Goal: Task Accomplishment & Management: Use online tool/utility

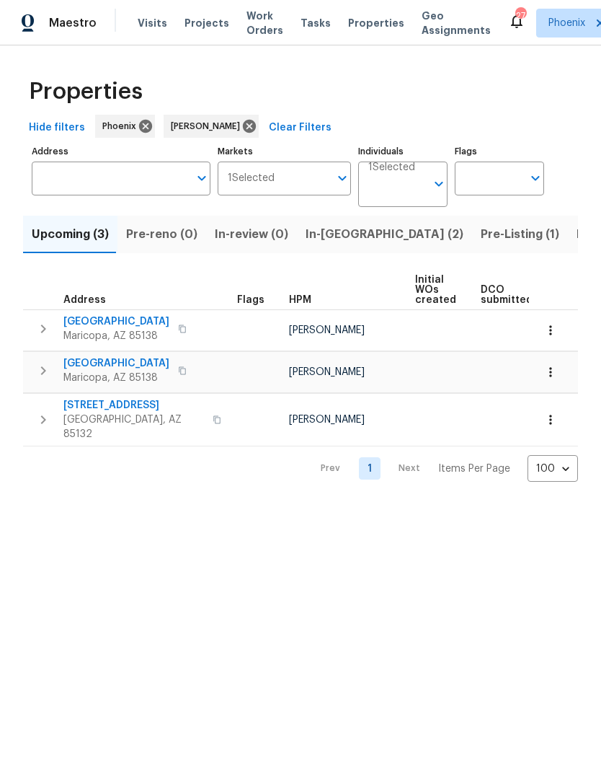
click at [322, 244] on span "In-[GEOGRAPHIC_DATA] (2)" at bounding box center [385, 234] width 158 height 20
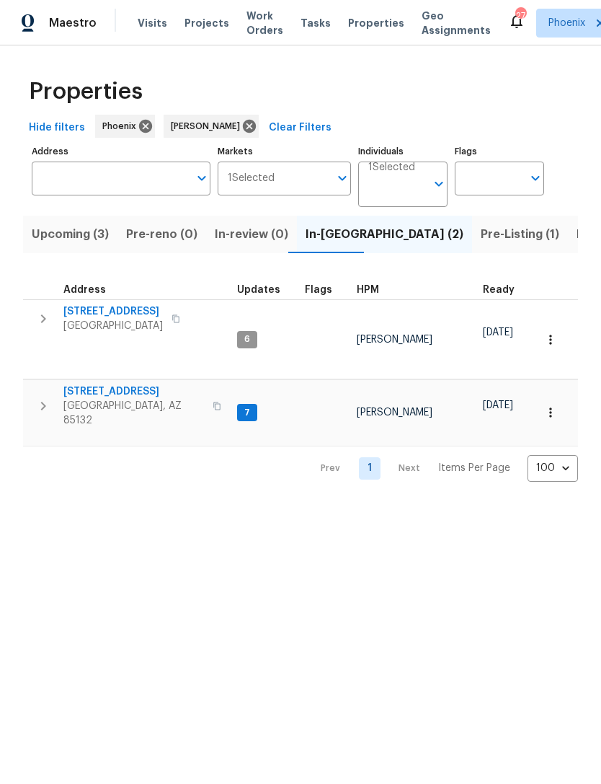
click at [101, 384] on span "[STREET_ADDRESS]" at bounding box center [133, 391] width 141 height 14
click at [84, 244] on span "Upcoming (3)" at bounding box center [70, 234] width 77 height 20
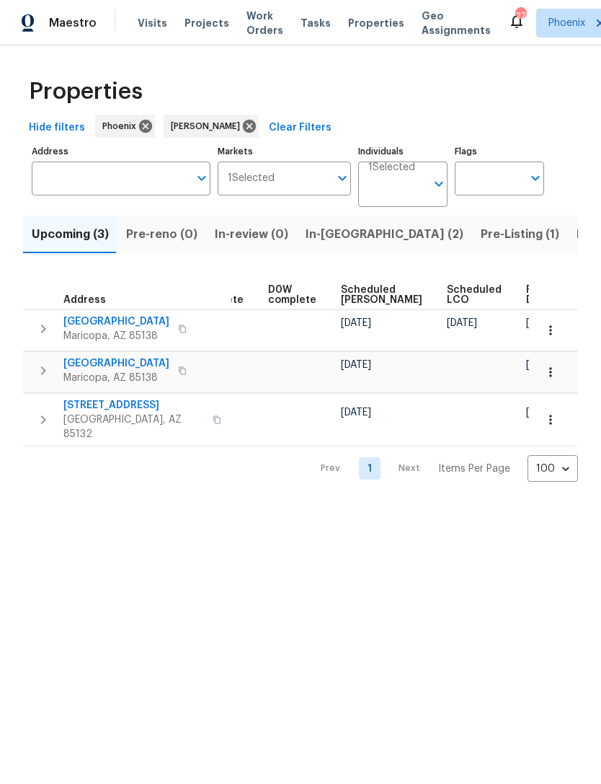
scroll to position [0, 361]
click at [464, 505] on html "Maestro Visits Projects Work Orders Tasks Properties Geo Assignments 27 Phoenix…" at bounding box center [300, 252] width 601 height 505
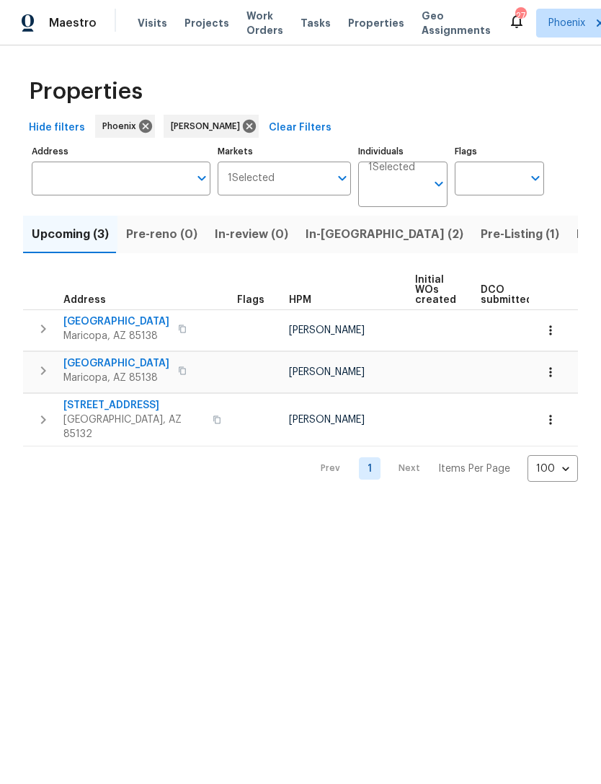
scroll to position [0, 0]
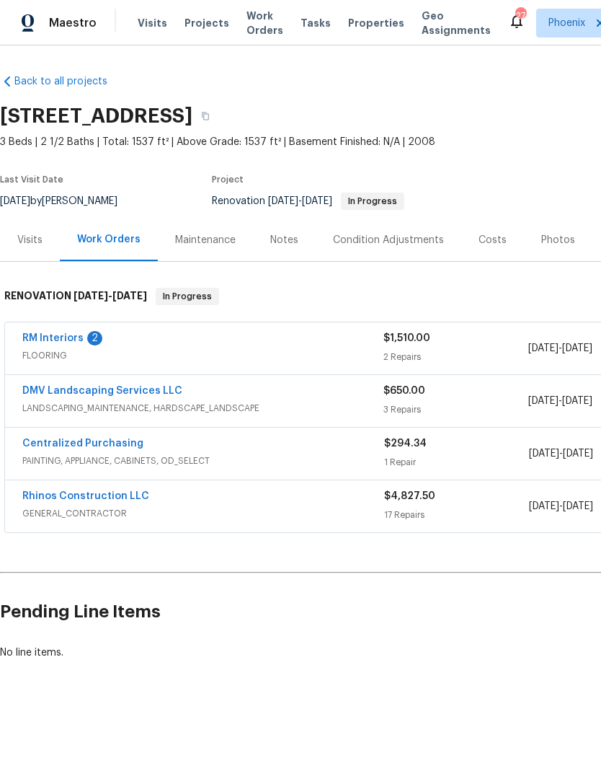
click at [92, 501] on link "Rhinos Construction LLC" at bounding box center [85, 496] width 127 height 10
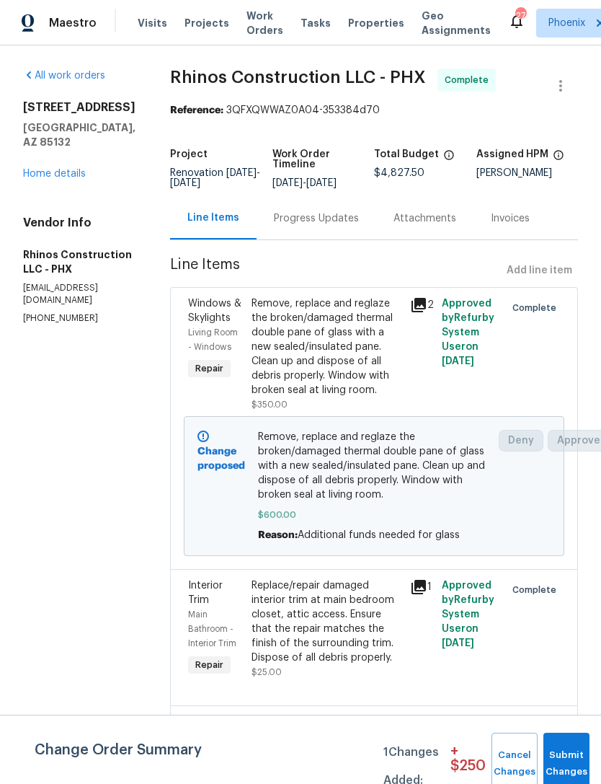
click at [570, 768] on span "Submit Changes" at bounding box center [567, 763] width 32 height 33
